Goal: Check status: Check status

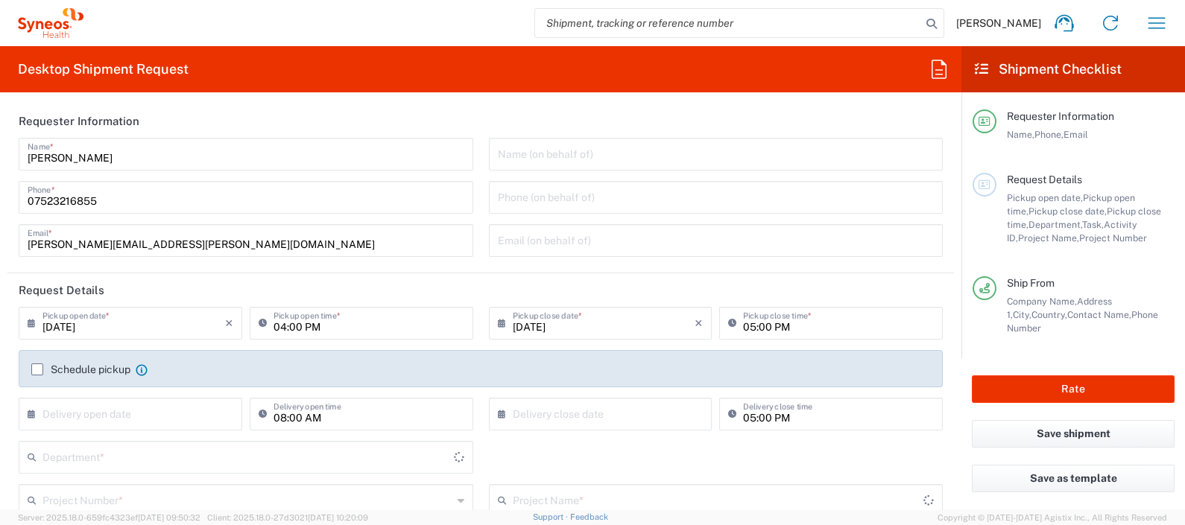
type input "England"
type input "United Kingdom"
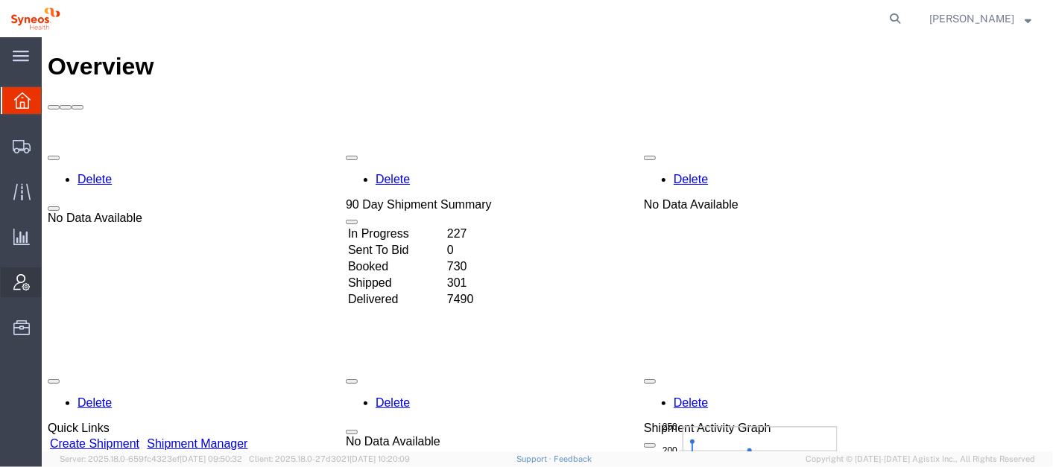
click at [51, 279] on span "Account Admin" at bounding box center [46, 283] width 10 height 30
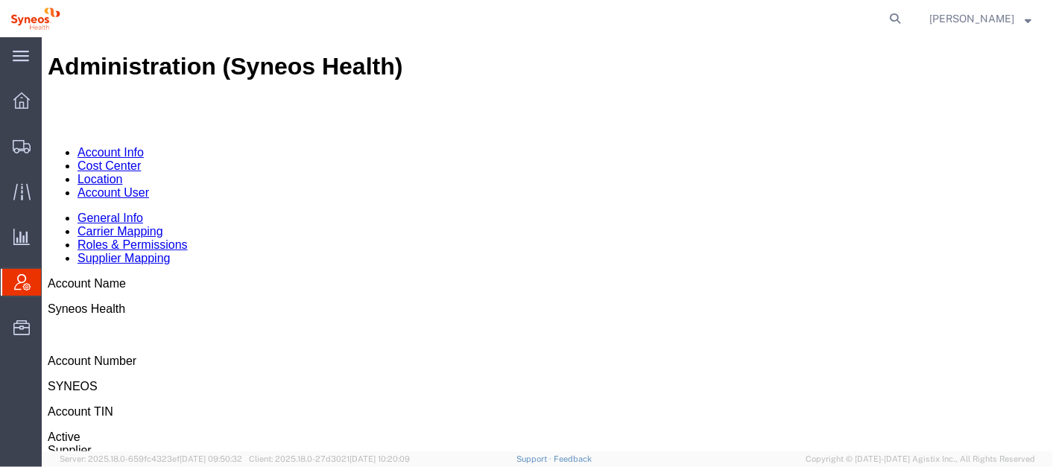
click at [148, 186] on link "Account User" at bounding box center [113, 192] width 72 height 13
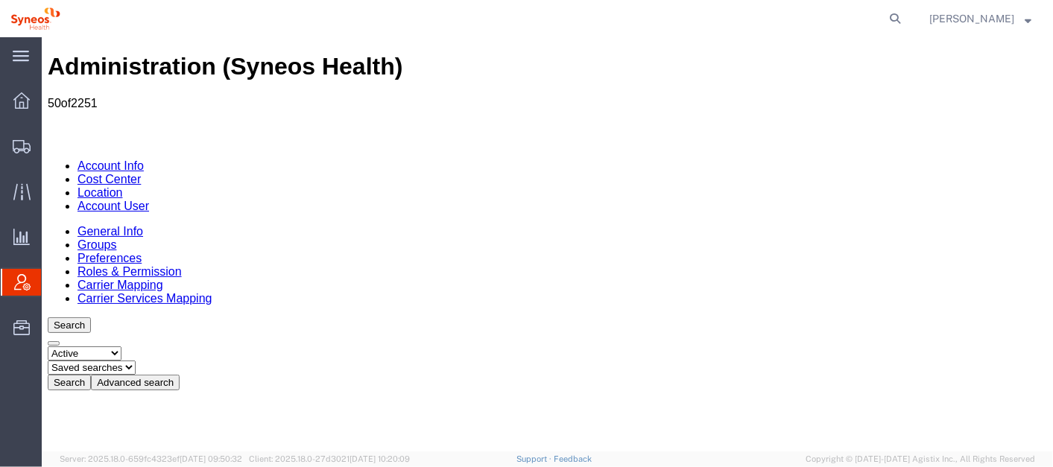
click at [179, 374] on button "Advanced search" at bounding box center [134, 382] width 89 height 16
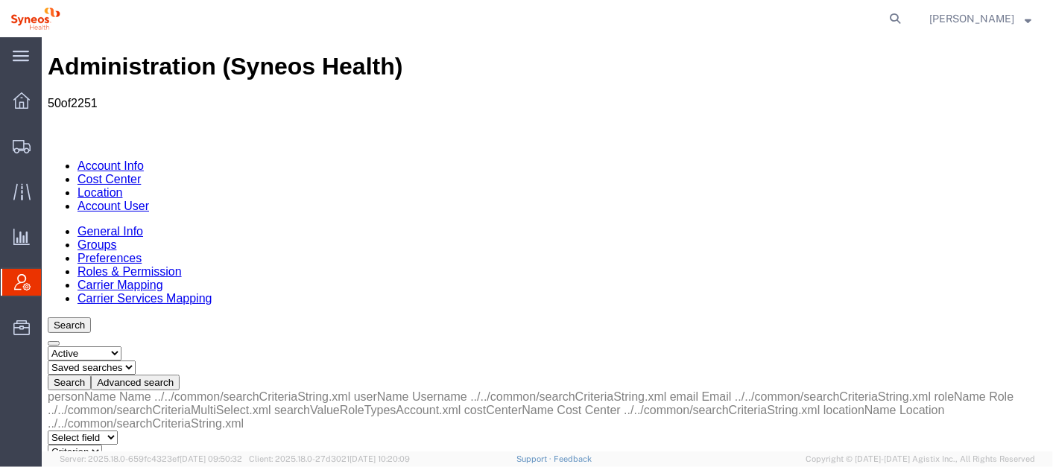
select select "email"
drag, startPoint x: 250, startPoint y: 231, endPoint x: 200, endPoint y: 310, distance: 93.5
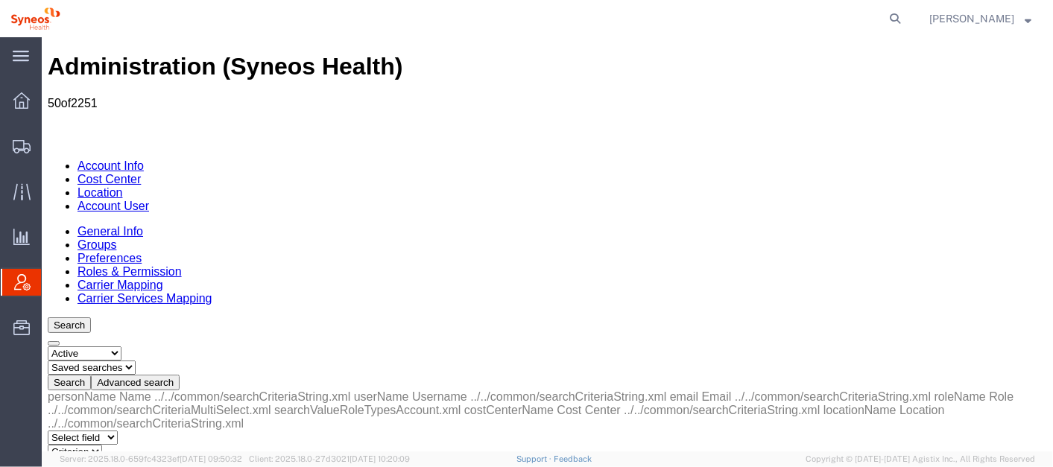
select select "is"
paste input "[PERSON_NAME]"
type input "[PERSON_NAME]"
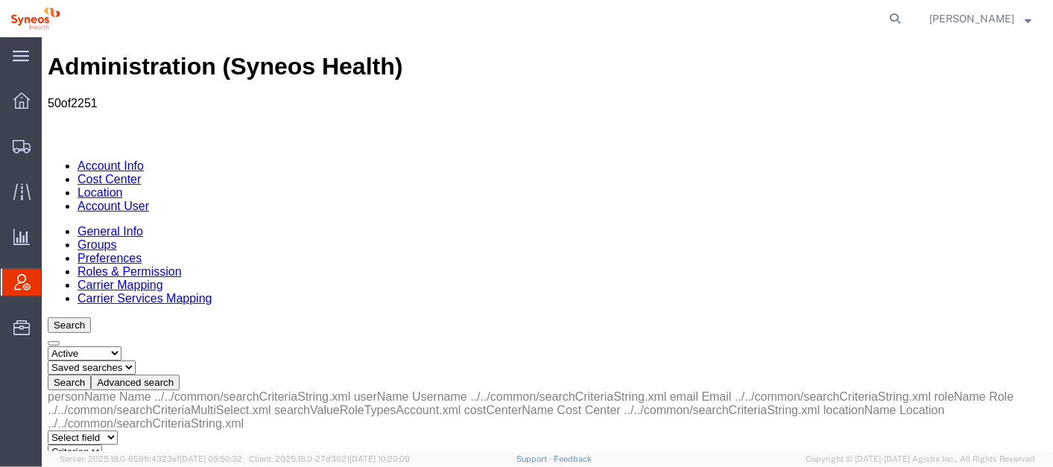
select select "personName"
paste input "[PERSON_NAME]"
type input "[PERSON_NAME]"
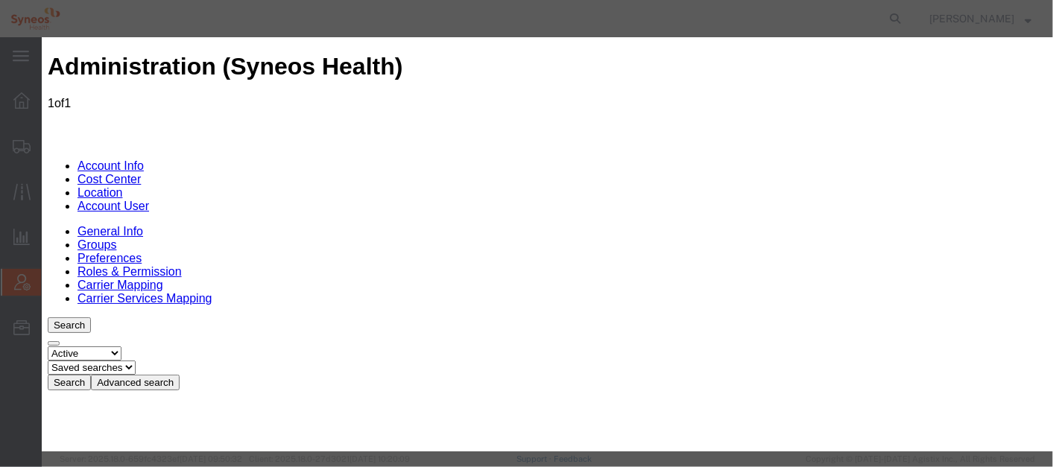
select select "DEPARTMENT"
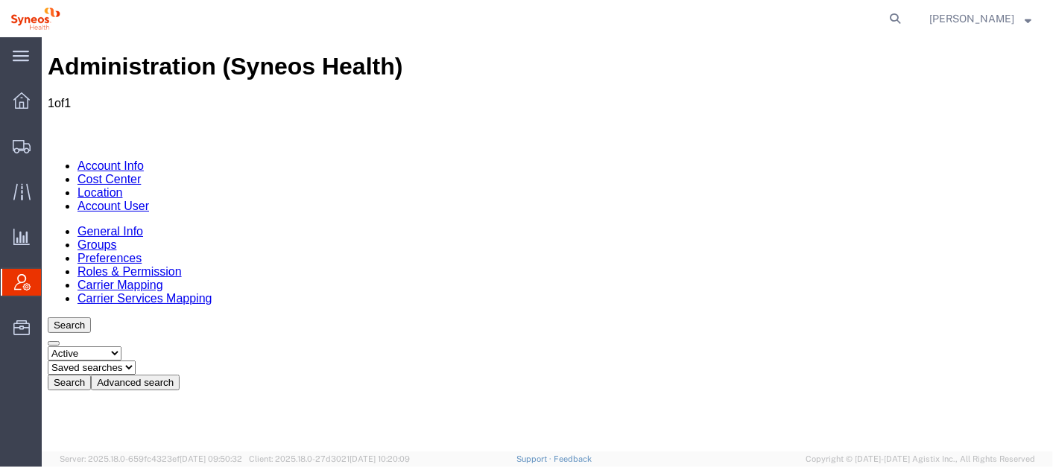
click at [53, 270] on span "Account Admin" at bounding box center [47, 283] width 12 height 30
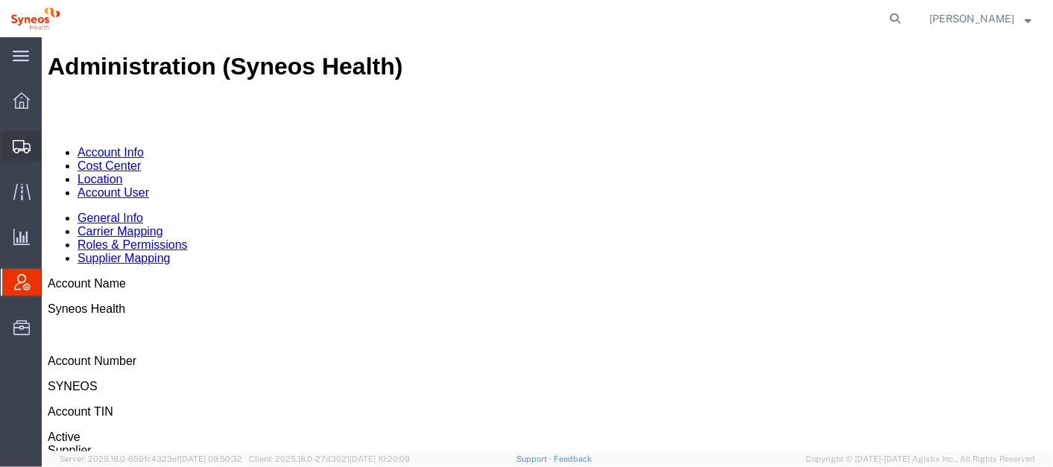
click at [0, 0] on span "Shipment Manager" at bounding box center [0, 0] width 0 height 0
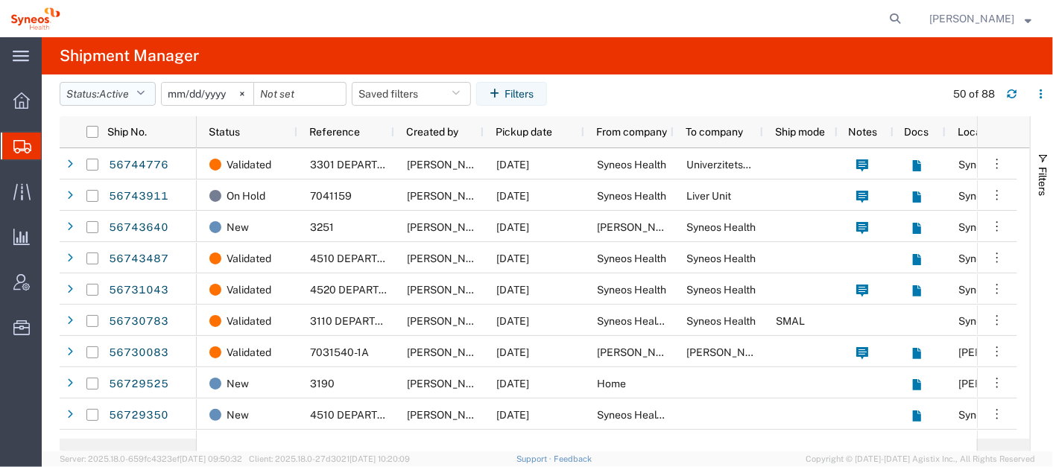
click at [145, 93] on icon "button" at bounding box center [140, 94] width 8 height 10
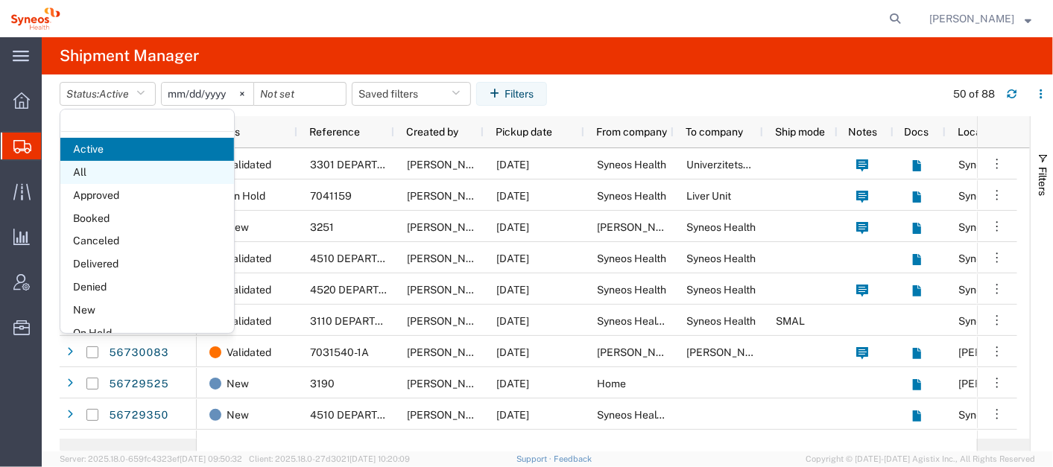
click at [118, 172] on span "All" at bounding box center [147, 172] width 174 height 23
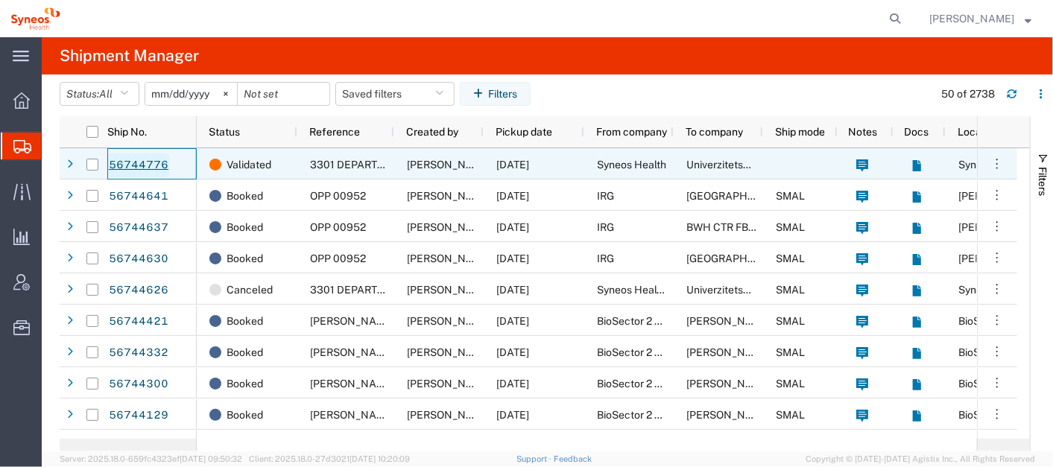
click at [145, 168] on link "56744776" at bounding box center [138, 166] width 61 height 24
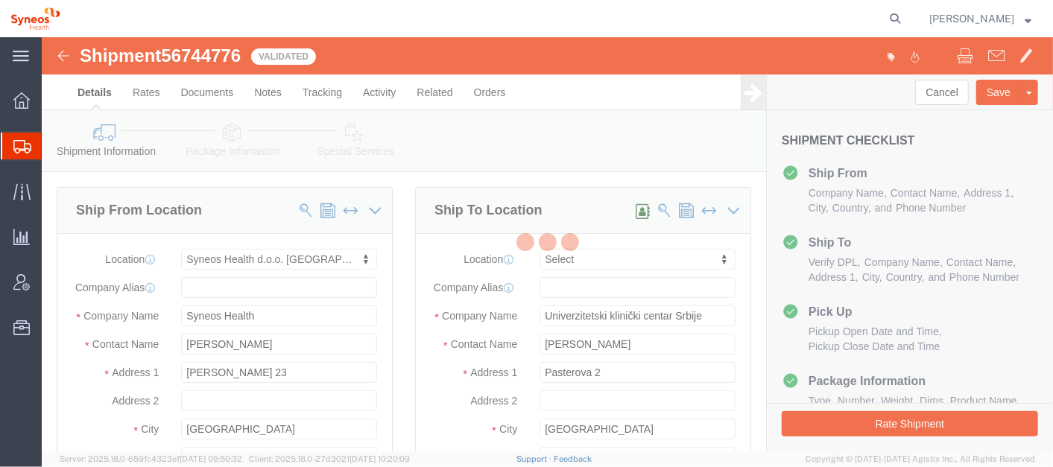
select select "63774"
select select
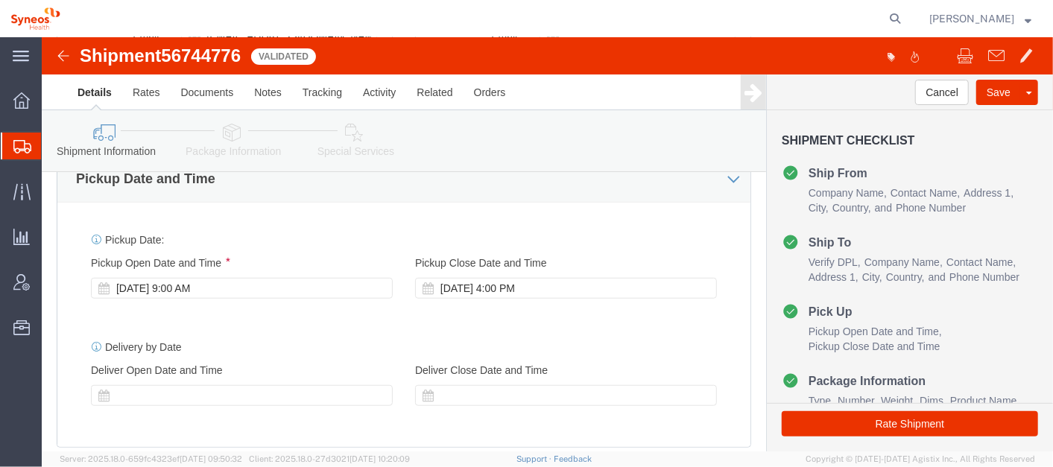
scroll to position [523, 0]
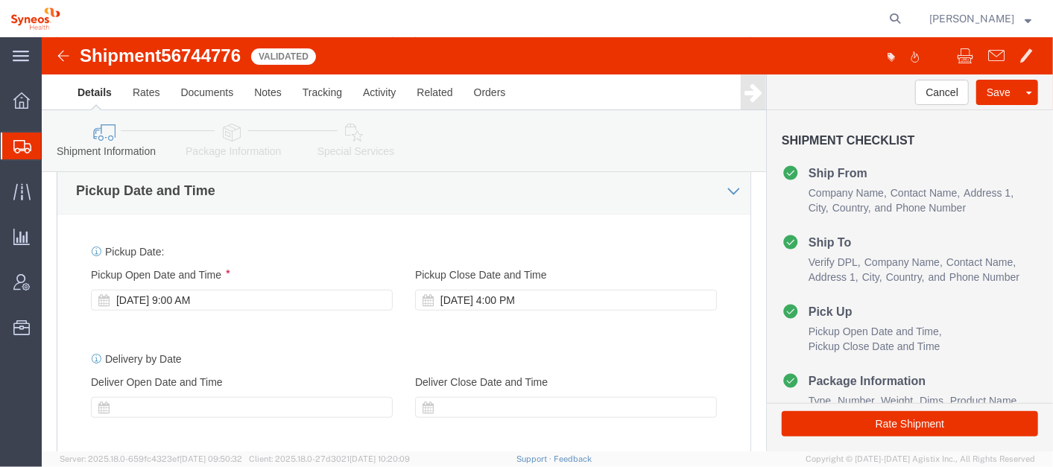
click div "[DATE] 9:00 AM"
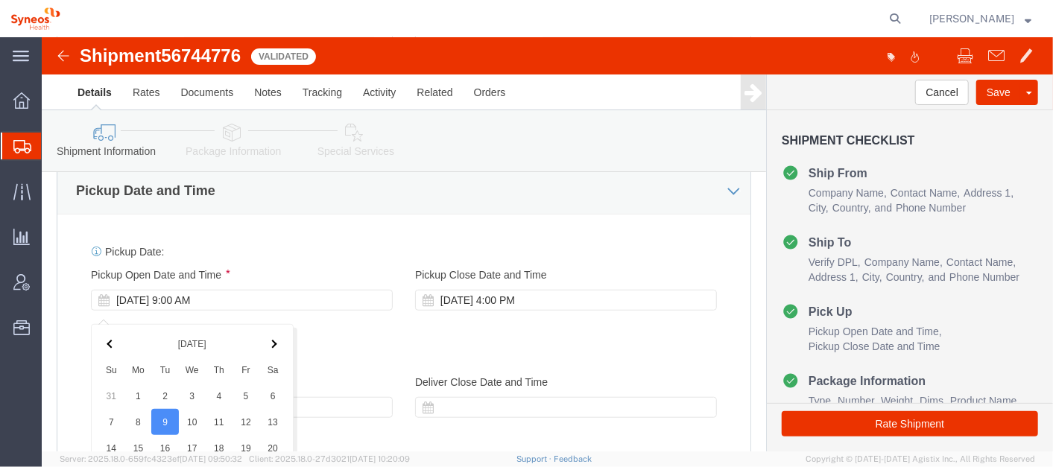
scroll to position [858, 0]
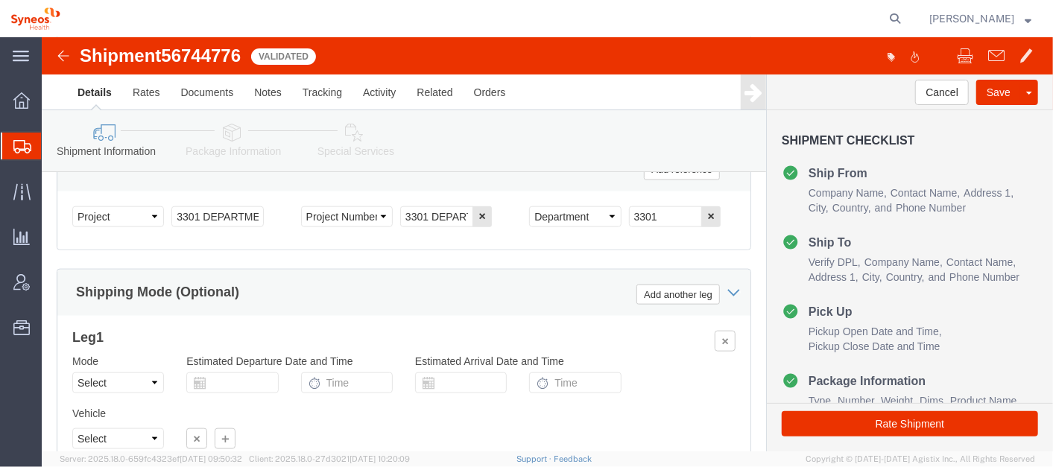
click div "Shipping Mode (Optional) Add another leg"
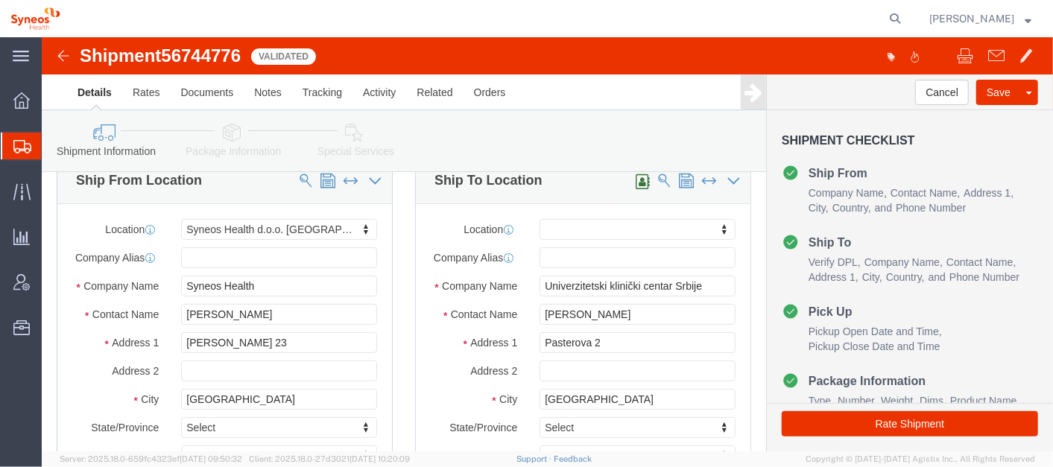
scroll to position [0, 0]
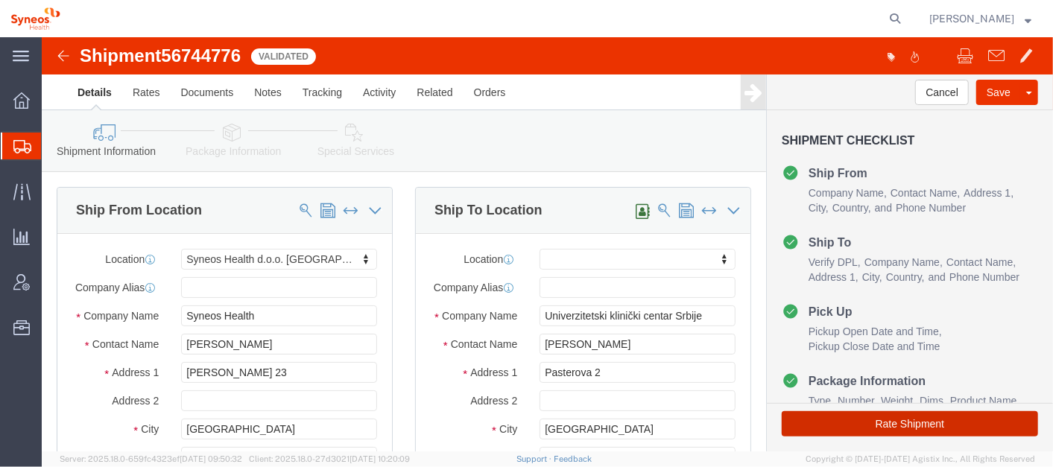
click button "Rate Shipment"
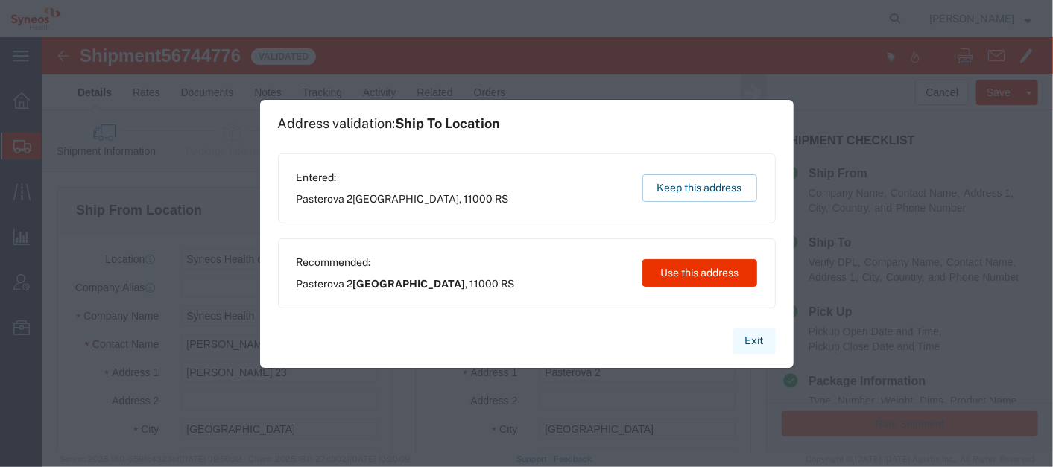
drag, startPoint x: 755, startPoint y: 337, endPoint x: 712, endPoint y: 300, distance: 57.1
click at [753, 337] on button "Exit" at bounding box center [754, 341] width 42 height 26
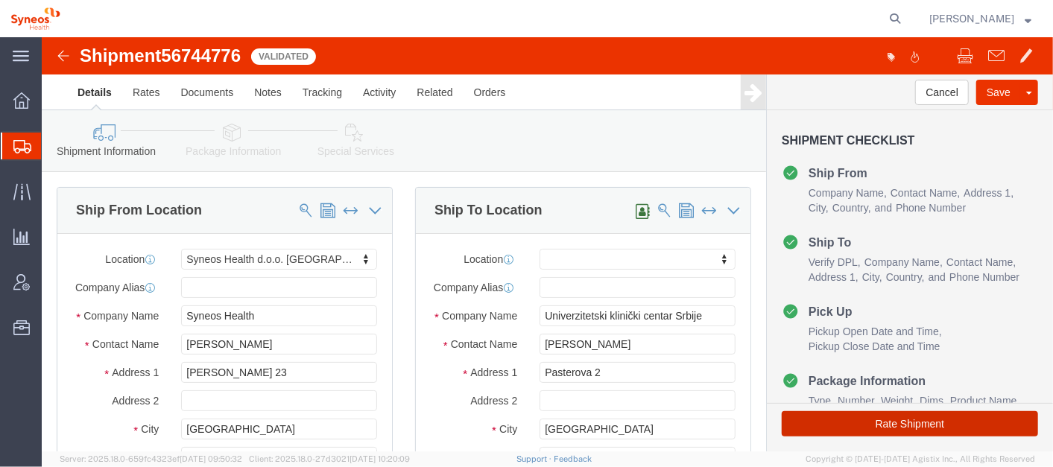
click button "Rate Shipment"
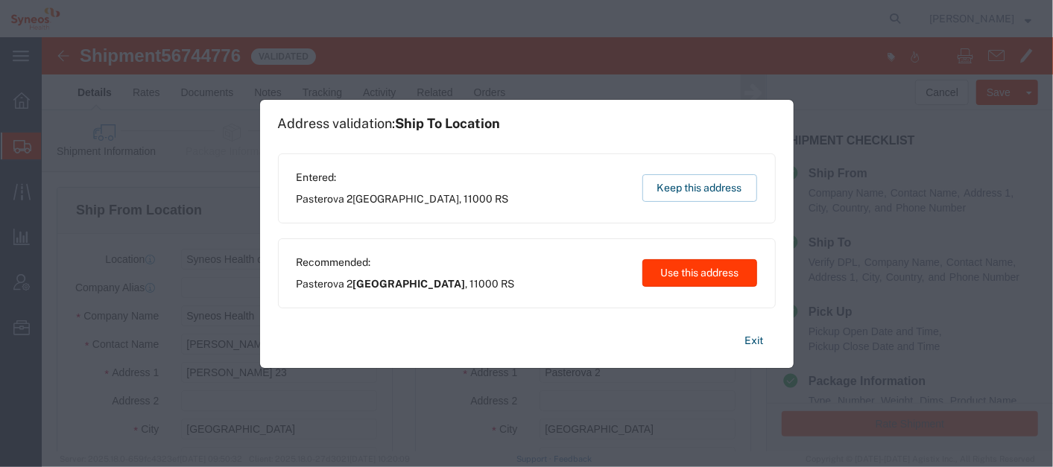
click at [709, 276] on button "Use this address" at bounding box center [699, 273] width 115 height 28
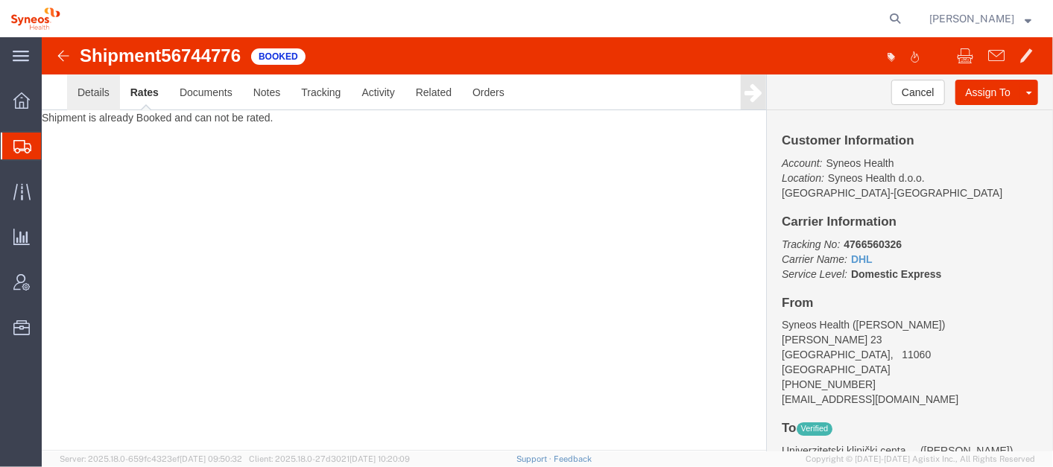
click at [81, 91] on link "Details" at bounding box center [92, 92] width 53 height 36
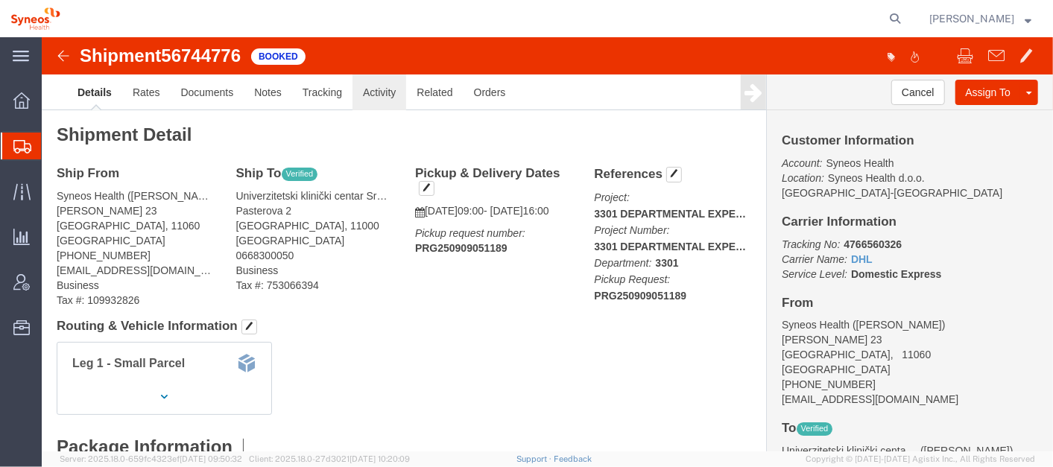
click link "Activity"
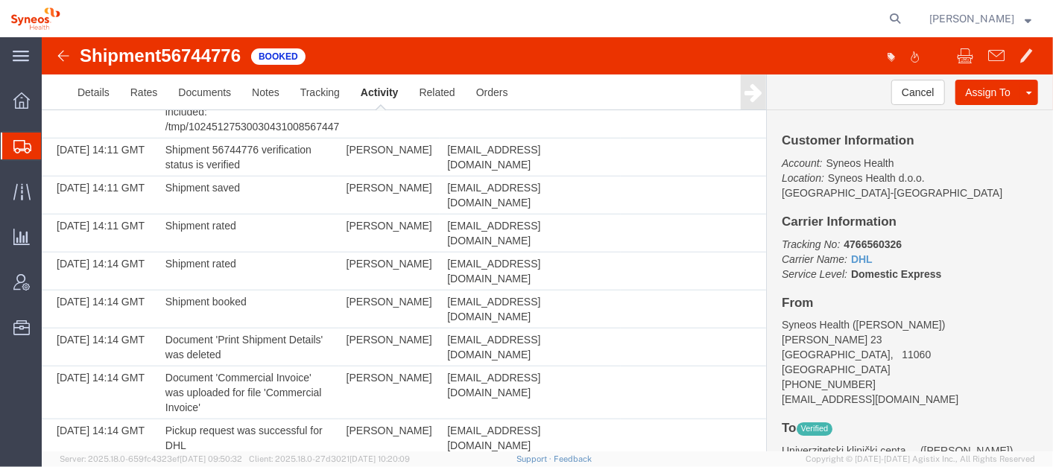
scroll to position [648, 0]
click at [905, 15] on icon at bounding box center [895, 18] width 21 height 21
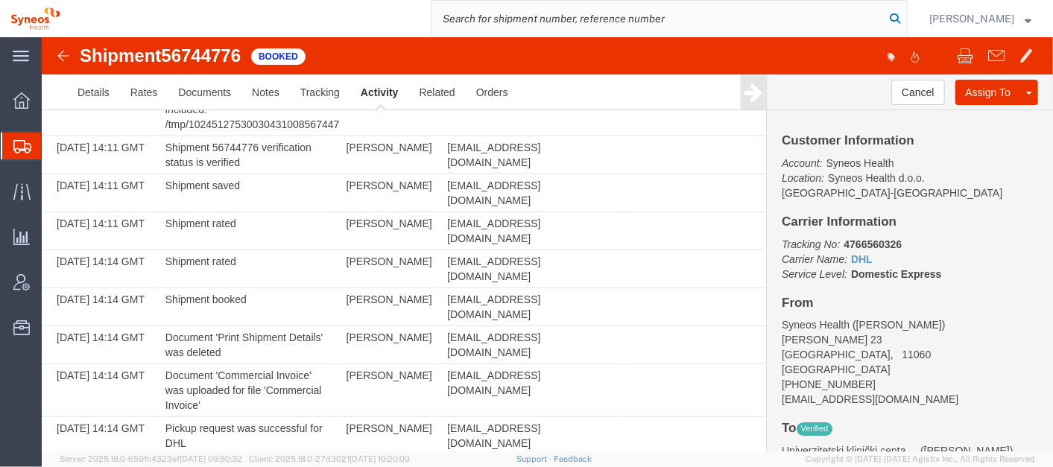
paste input "56743487"
type input "56743487"
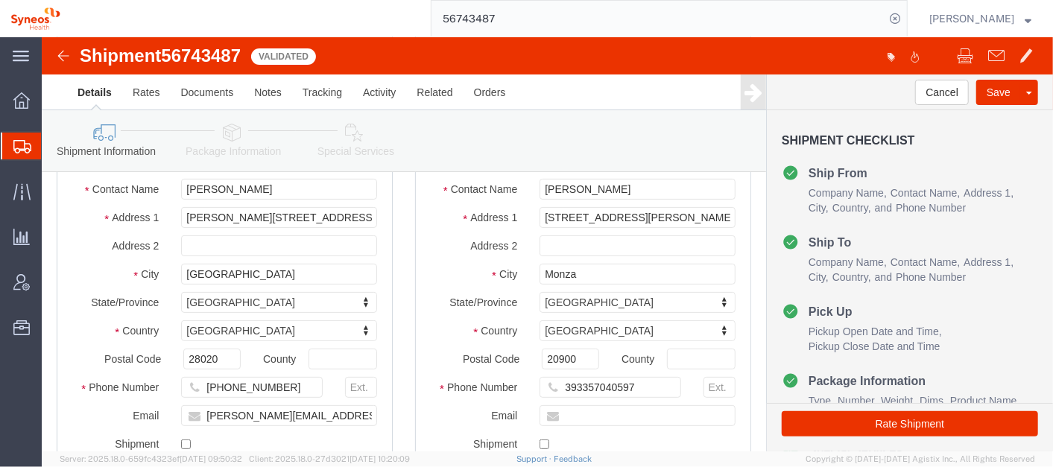
scroll to position [159, 0]
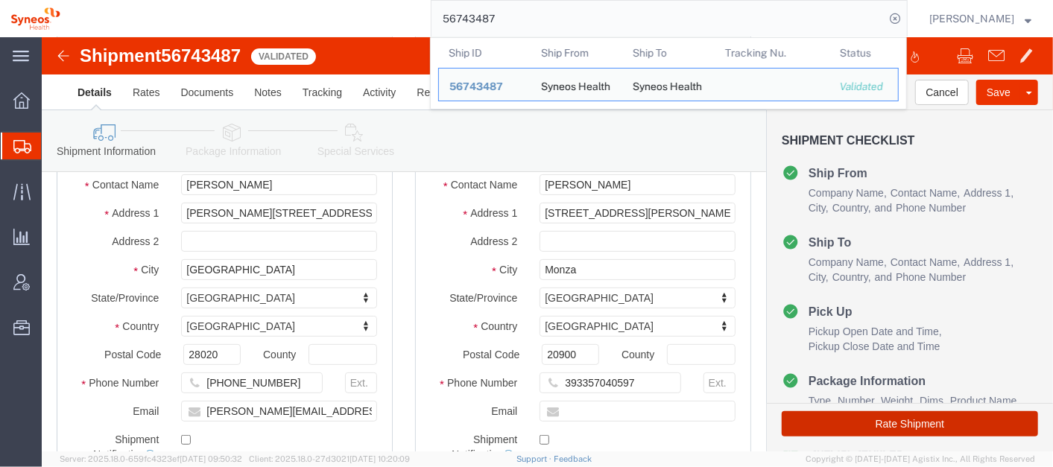
click button "Rate Shipment"
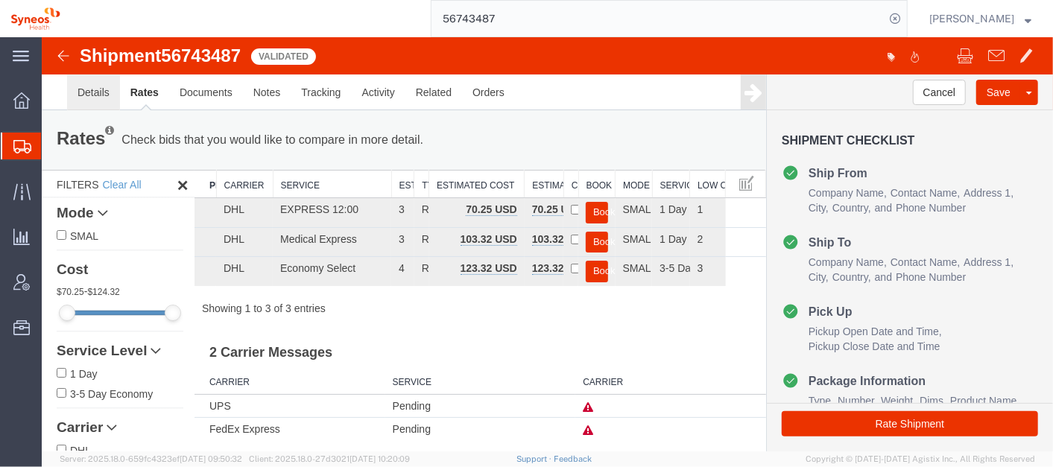
click at [78, 85] on link "Details" at bounding box center [92, 92] width 53 height 36
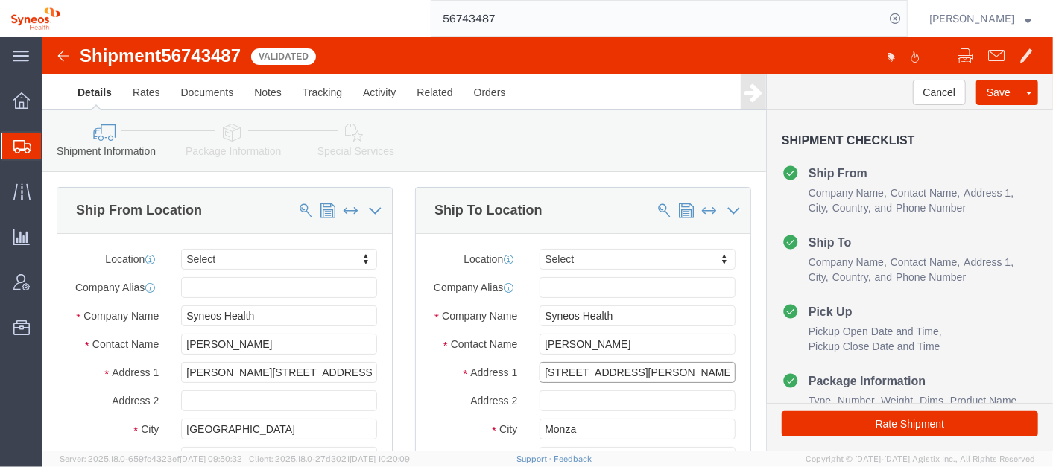
click input "[STREET_ADDRESS][PERSON_NAME]"
click input "text"
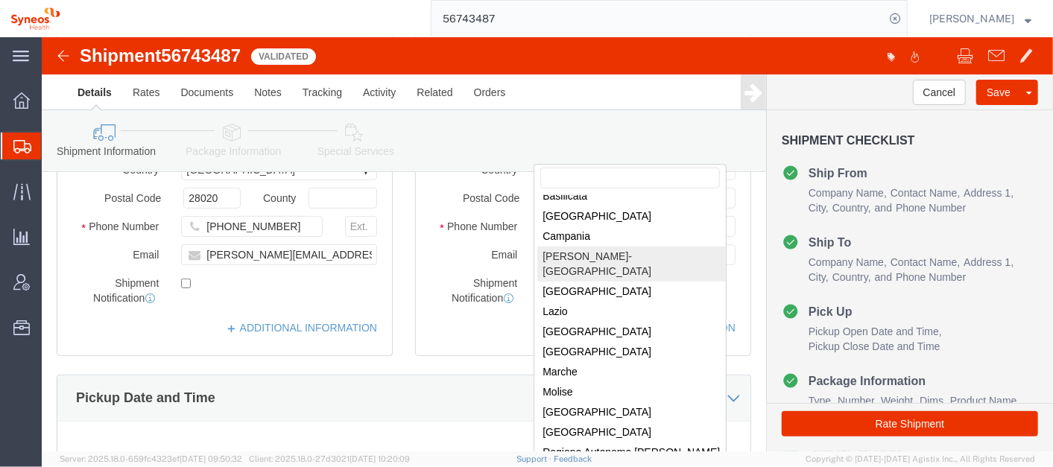
scroll to position [40, 0]
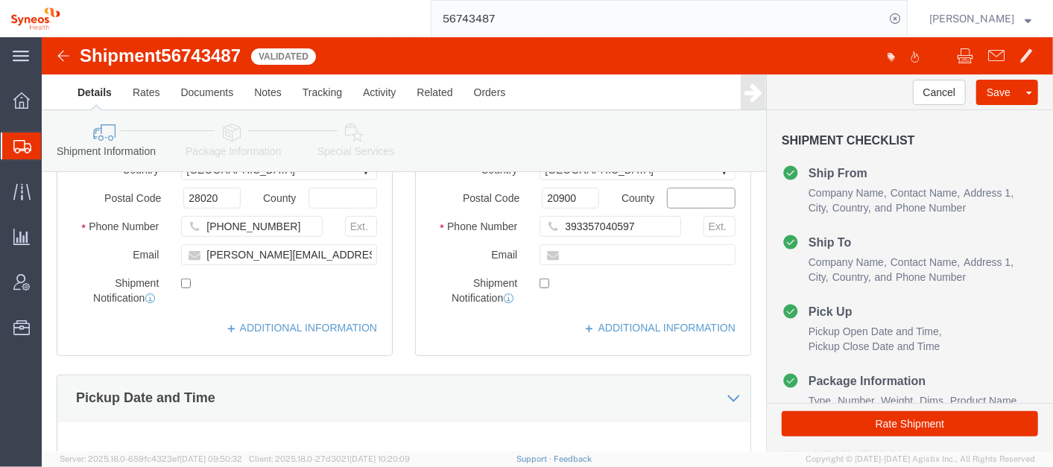
click input "text"
click div "Location Select Select My Profile Location [PERSON_NAME] LLC-[GEOGRAPHIC_DATA] …"
click at [0, 0] on span "Shipment Manager" at bounding box center [0, 0] width 0 height 0
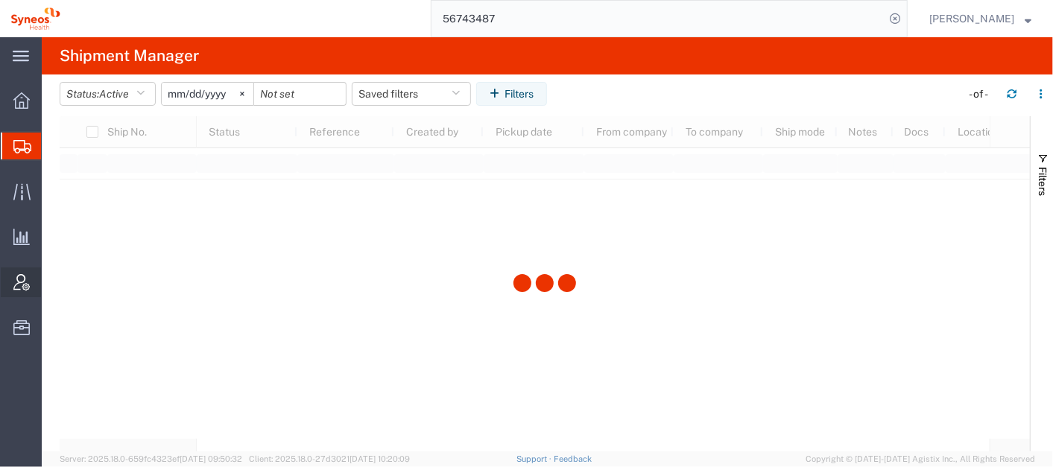
click at [51, 281] on span "Account Admin" at bounding box center [46, 283] width 10 height 30
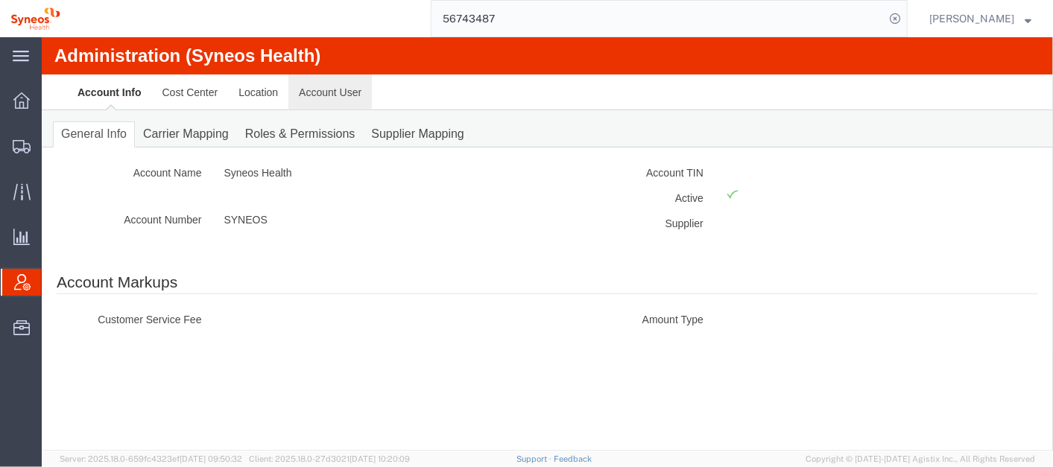
click at [315, 82] on link "Account User" at bounding box center [329, 92] width 83 height 36
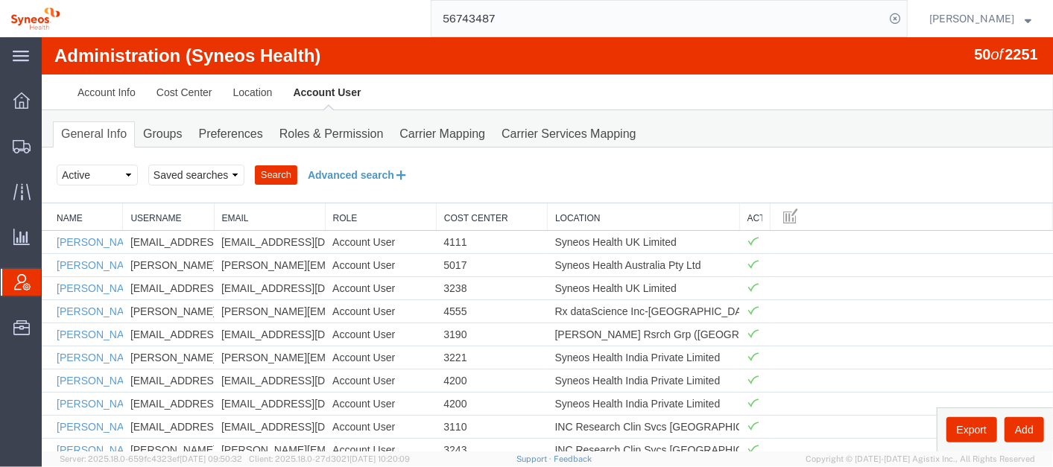
click at [362, 167] on button "Advanced search" at bounding box center [357, 174] width 121 height 25
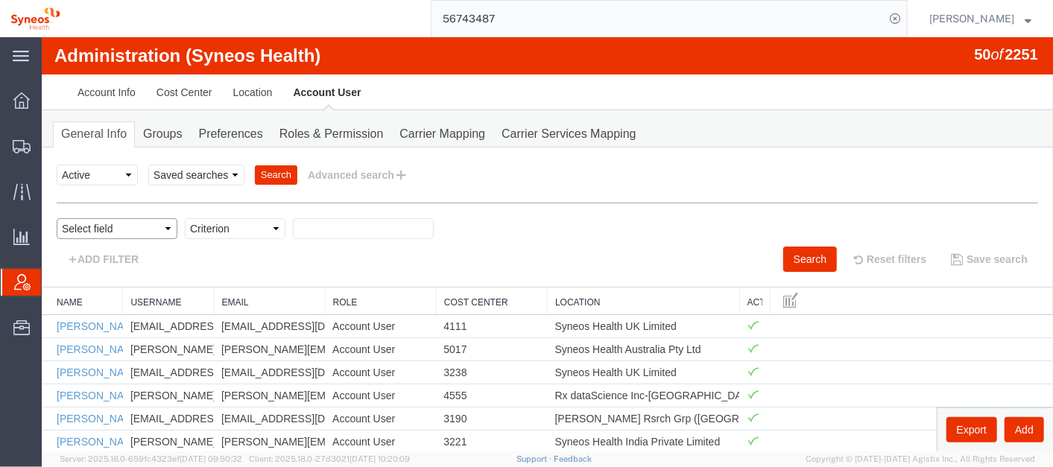
click at [112, 227] on select "Select field Cost Center Email Location Name Role Username" at bounding box center [116, 228] width 121 height 21
select select "personName"
click at [56, 218] on select "Select field Cost Center Email Location Name Role Username" at bounding box center [116, 228] width 121 height 21
click at [253, 233] on select "Criterion contains does not contain is is blank is not blank starts with" at bounding box center [234, 228] width 101 height 21
select select "is"
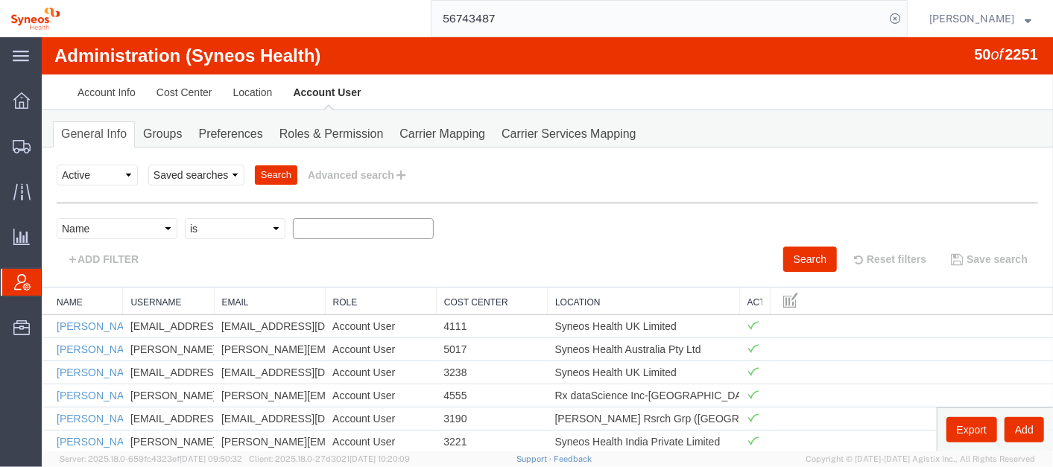
click at [184, 218] on select "Criterion contains does not contain is is blank is not blank starts with" at bounding box center [234, 228] width 101 height 21
paste input "[PERSON_NAME]"
type input "[PERSON_NAME]"
click at [797, 250] on button "Search" at bounding box center [810, 258] width 54 height 25
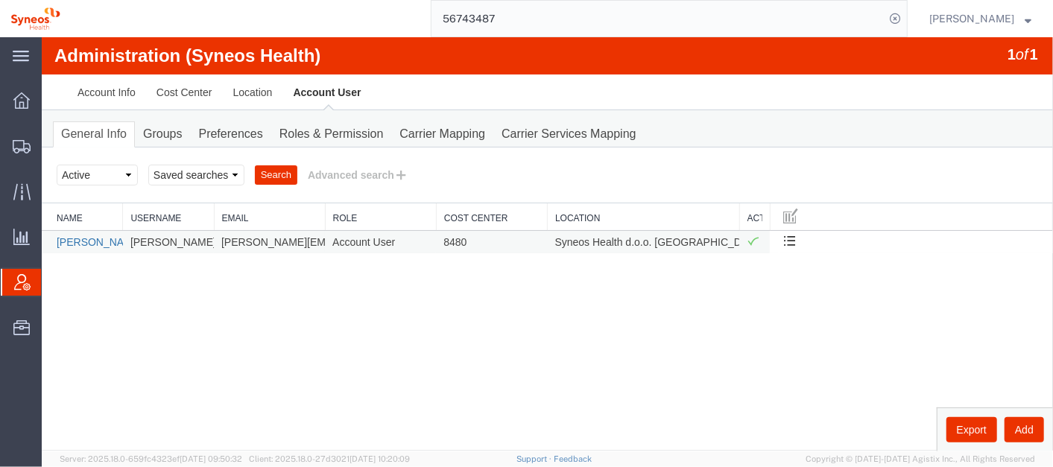
click at [78, 238] on link "[PERSON_NAME]" at bounding box center [99, 241] width 86 height 12
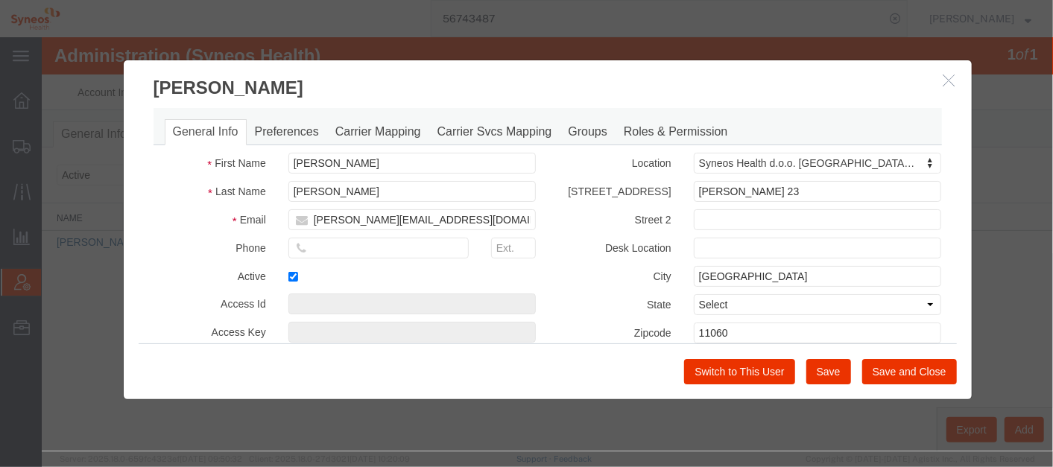
select select "DEPARTMENT"
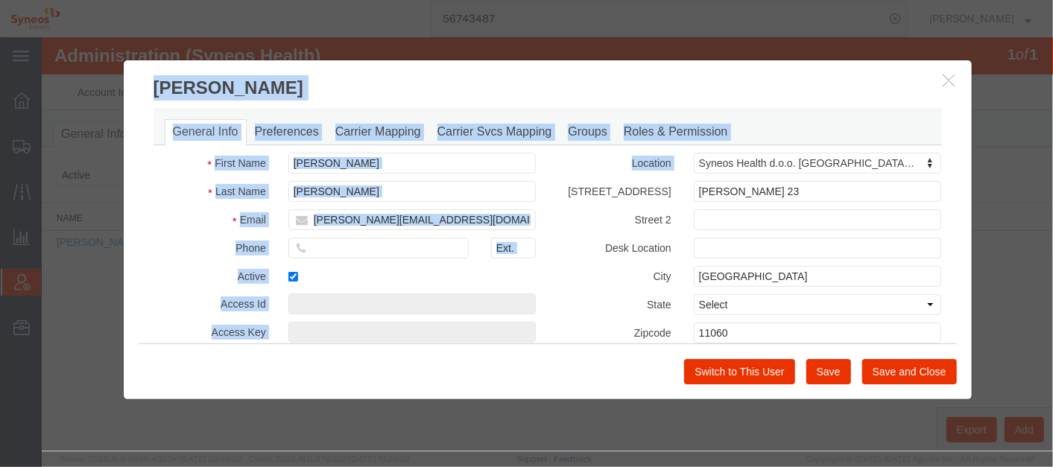
drag, startPoint x: 971, startPoint y: 153, endPoint x: 990, endPoint y: 279, distance: 127.4
click at [990, 279] on div "[PERSON_NAME] General Info Preferences Carrier Mapping Carrier Svcs Mapping Gro…" at bounding box center [546, 244] width 1011 height 414
click at [882, 66] on h3 "[PERSON_NAME]" at bounding box center [547, 80] width 848 height 40
click at [946, 78] on icon "button" at bounding box center [949, 79] width 12 height 13
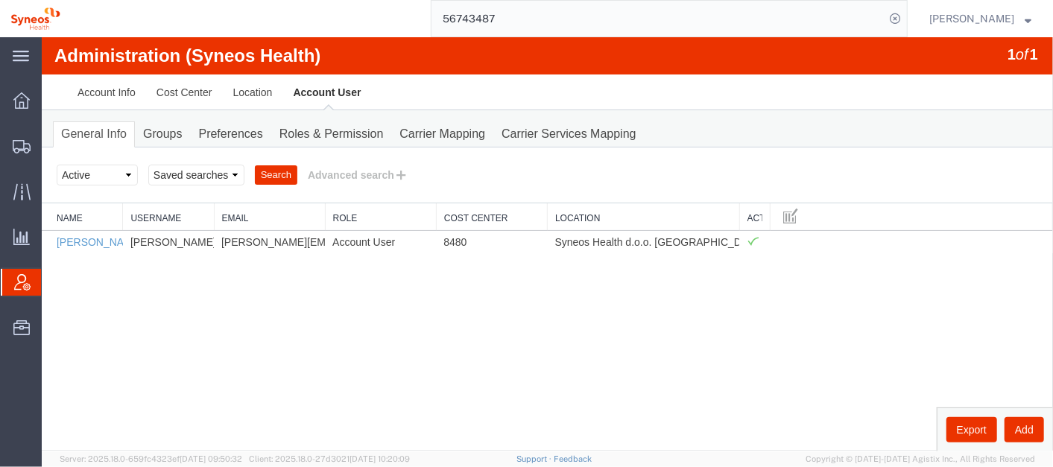
click at [527, 375] on div "Administration (Syneos Health) 1 of 1 Account Info Cost Center Location Account…" at bounding box center [546, 244] width 1011 height 414
click at [397, 374] on div "Administration (Syneos Health) 1 of 1 Account Info Cost Center Location Account…" at bounding box center [546, 244] width 1011 height 414
click at [293, 317] on div "Administration (Syneos Health) 1 of 1 Account Info Cost Center Location Account…" at bounding box center [546, 244] width 1011 height 414
click at [0, 0] on span "Shipment Manager" at bounding box center [0, 0] width 0 height 0
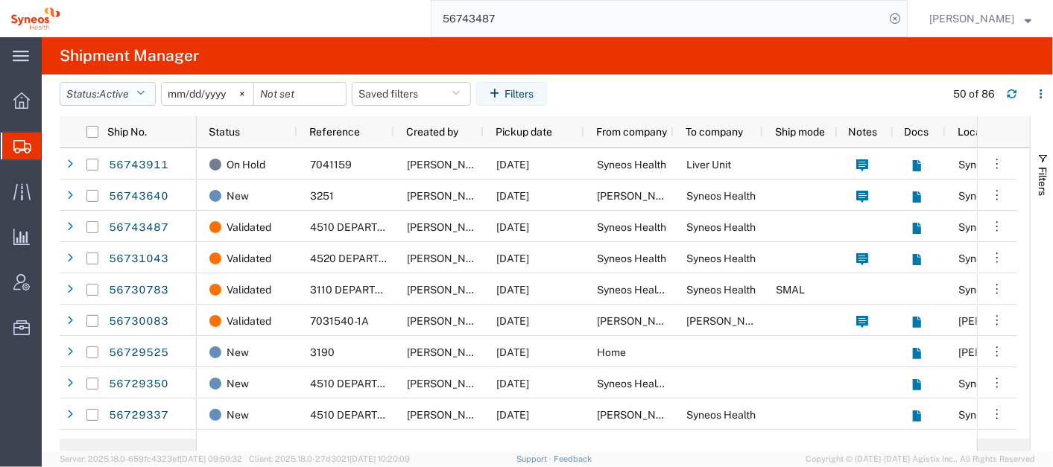
click at [142, 98] on icon "button" at bounding box center [140, 94] width 8 height 10
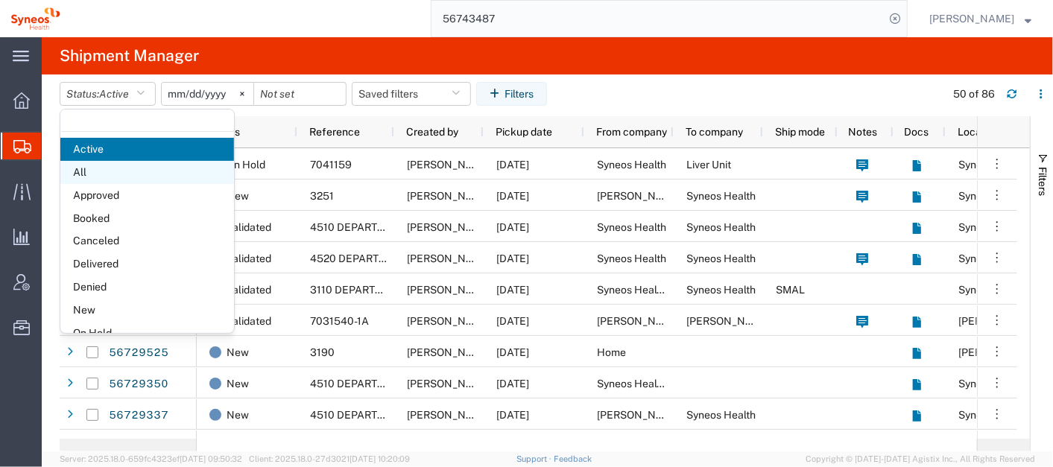
click at [141, 172] on span "All" at bounding box center [147, 172] width 174 height 23
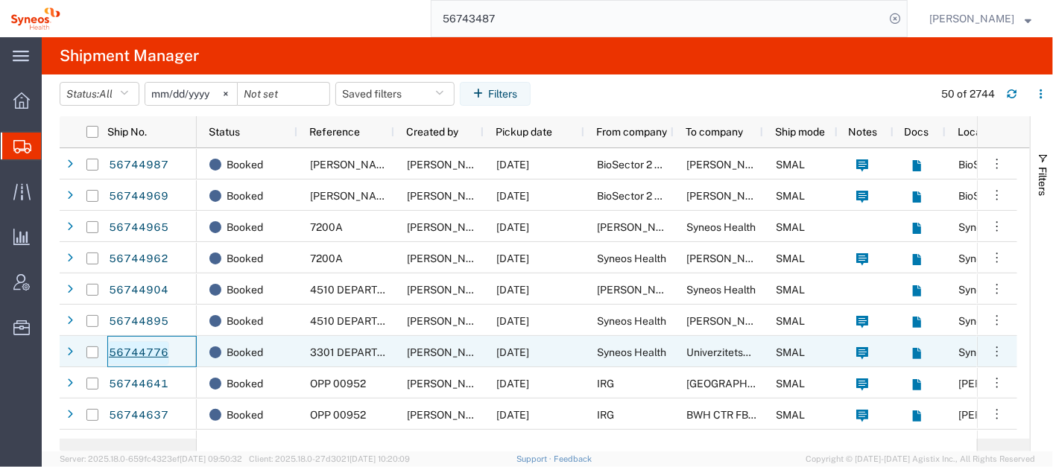
click at [114, 346] on link "56744776" at bounding box center [138, 353] width 61 height 24
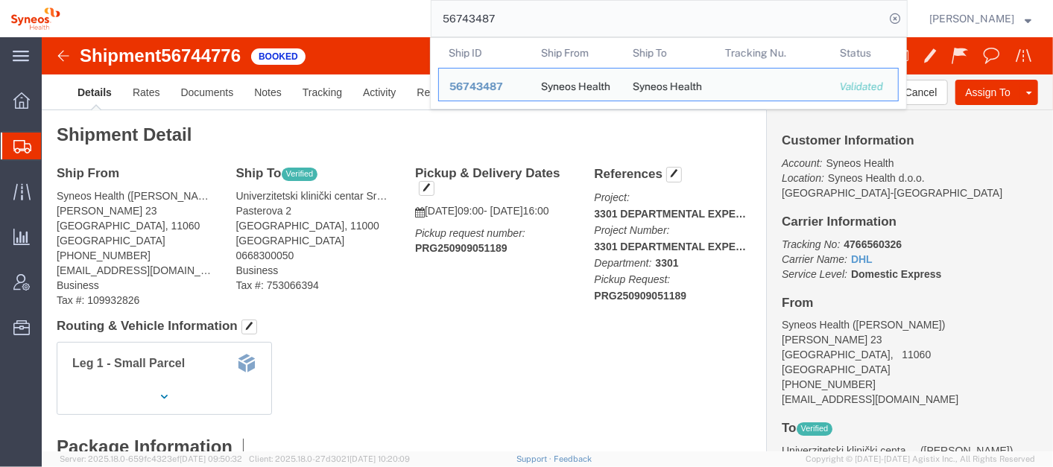
click at [485, 22] on input "56743487" at bounding box center [657, 19] width 453 height 36
click div "Customer Information Account: Syneos Health Location: Syneos Health d.o.o. [GEO…"
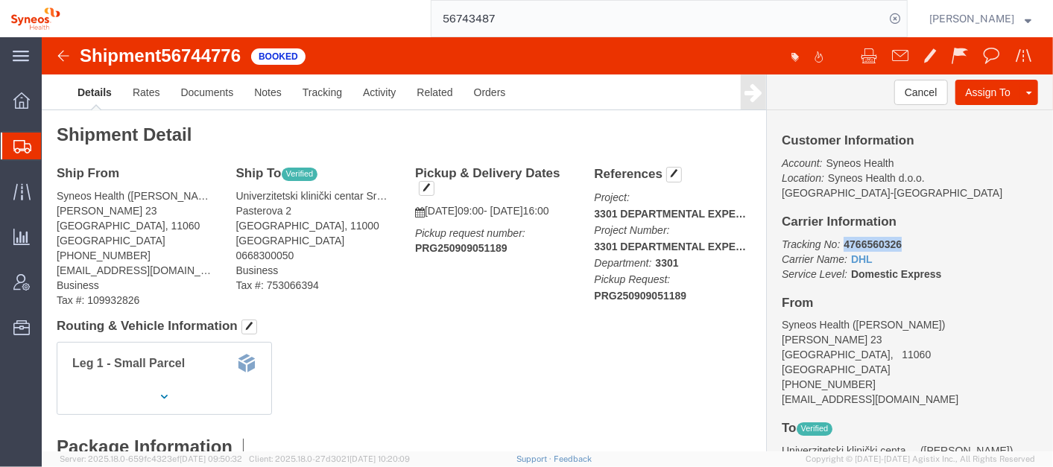
click div "Customer Information Account: Syneos Health Location: Syneos Health d.o.o. [GEO…"
copy b "4766560326"
click link "Activity"
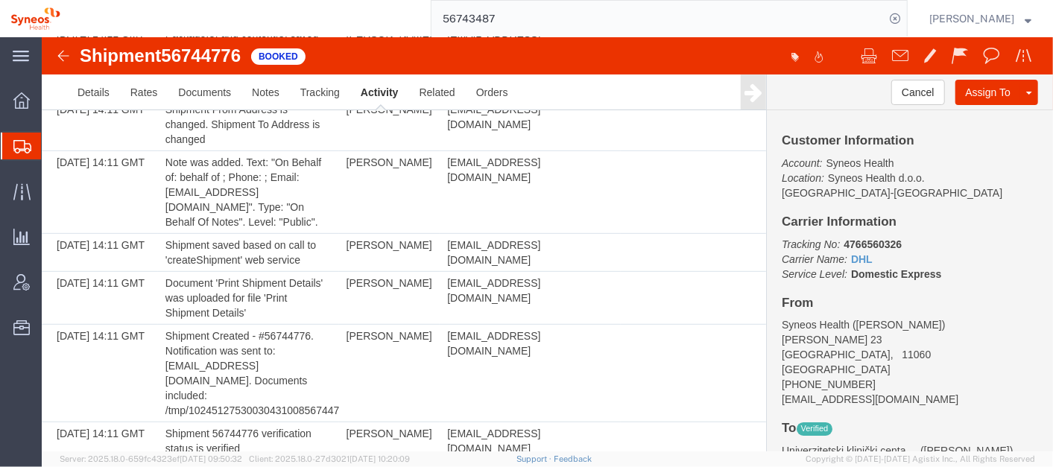
scroll to position [724, 0]
